Goal: Obtain resource: Obtain resource

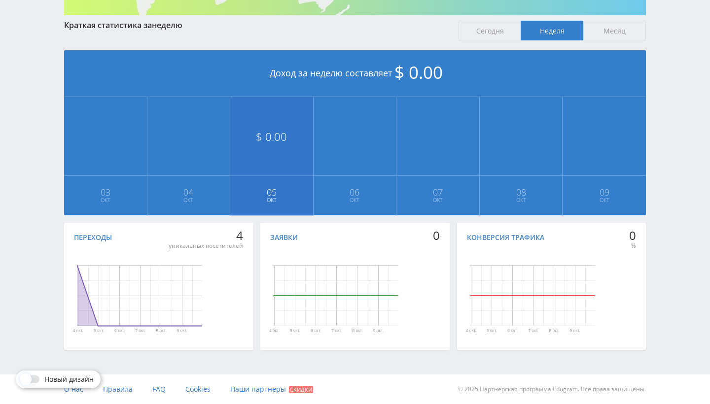
scroll to position [181, 0]
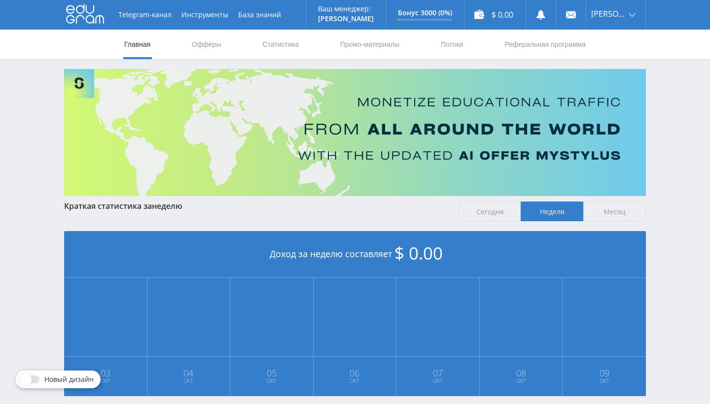
click at [595, 210] on span "Месяц" at bounding box center [614, 212] width 63 height 20
click at [0, 0] on input "Месяц" at bounding box center [0, 0] width 0 height 0
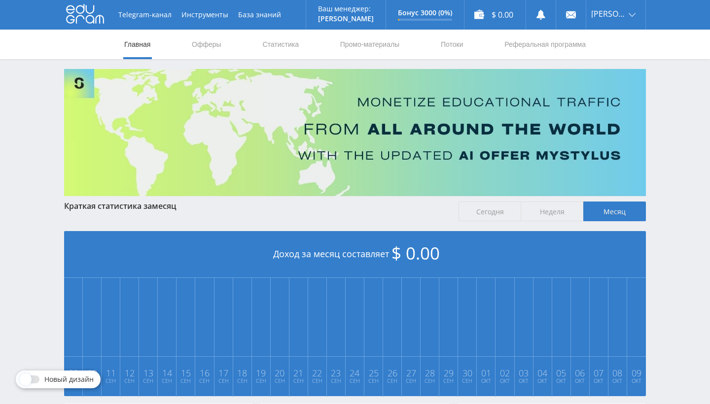
click at [518, 217] on span "Сегодня" at bounding box center [489, 212] width 63 height 20
click at [0, 0] on input "Сегодня" at bounding box center [0, 0] width 0 height 0
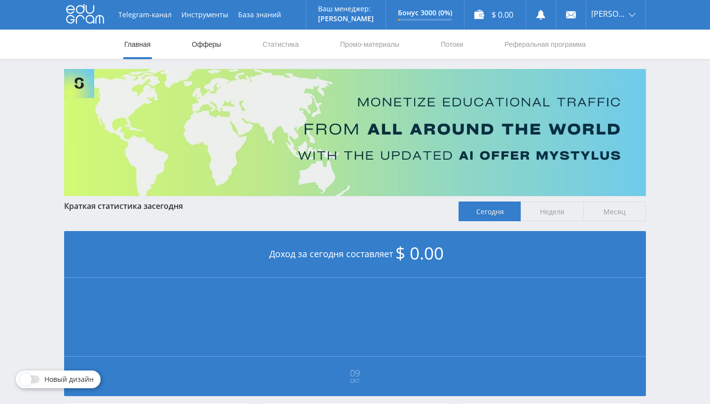
click at [211, 37] on link "Офферы" at bounding box center [207, 45] width 32 height 30
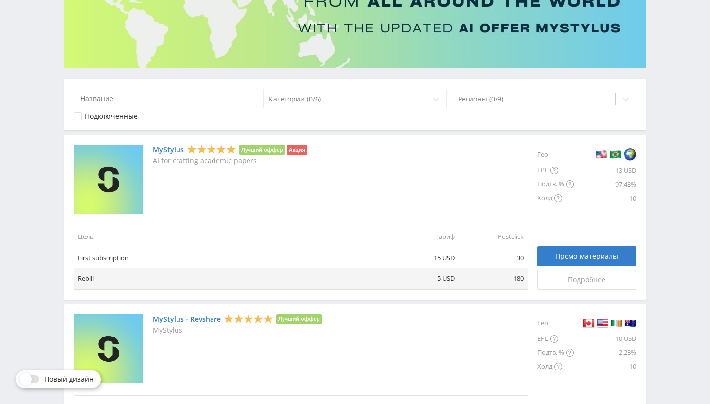
scroll to position [136, 0]
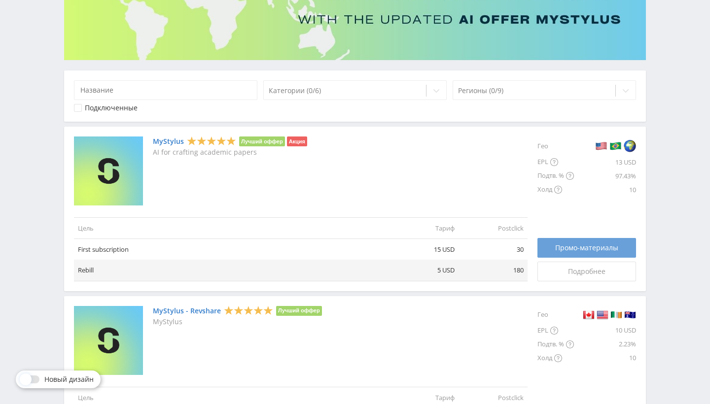
click at [576, 250] on span "Промо-материалы" at bounding box center [586, 248] width 63 height 8
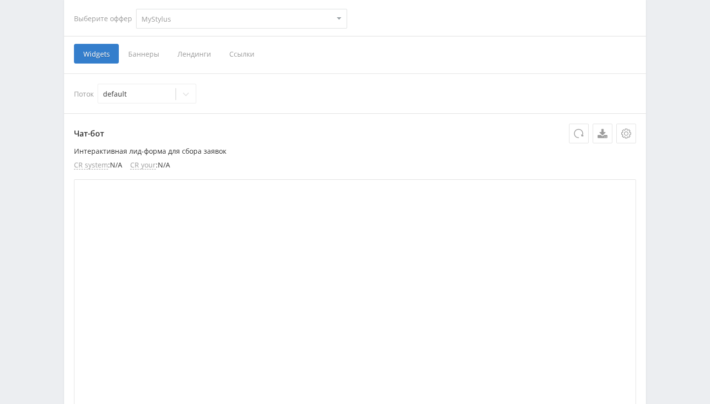
scroll to position [202, 0]
click at [189, 94] on icon at bounding box center [186, 95] width 8 height 8
click at [145, 56] on span "Баннеры" at bounding box center [143, 55] width 49 height 20
click at [0, 0] on input "Баннеры" at bounding box center [0, 0] width 0 height 0
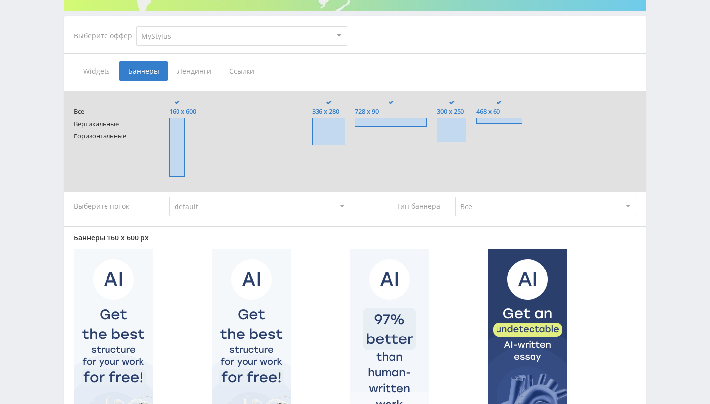
scroll to position [185, 0]
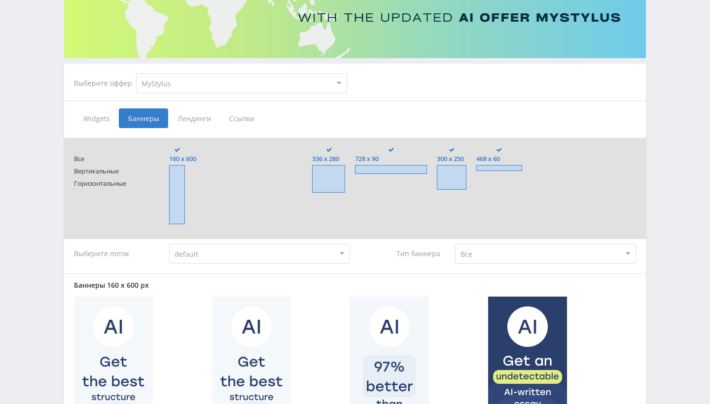
click at [206, 121] on span "Лендинги" at bounding box center [194, 118] width 52 height 20
click at [0, 0] on input "Лендинги" at bounding box center [0, 0] width 0 height 0
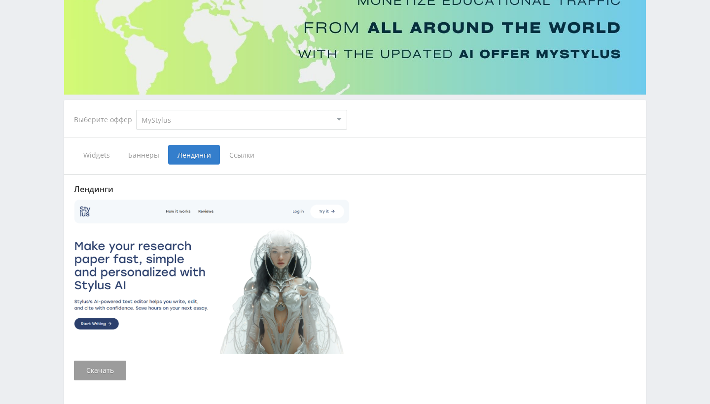
scroll to position [102, 0]
click at [235, 154] on span "Ссылки" at bounding box center [242, 154] width 44 height 20
click at [0, 0] on input "Ссылки" at bounding box center [0, 0] width 0 height 0
